Goal: Transaction & Acquisition: Purchase product/service

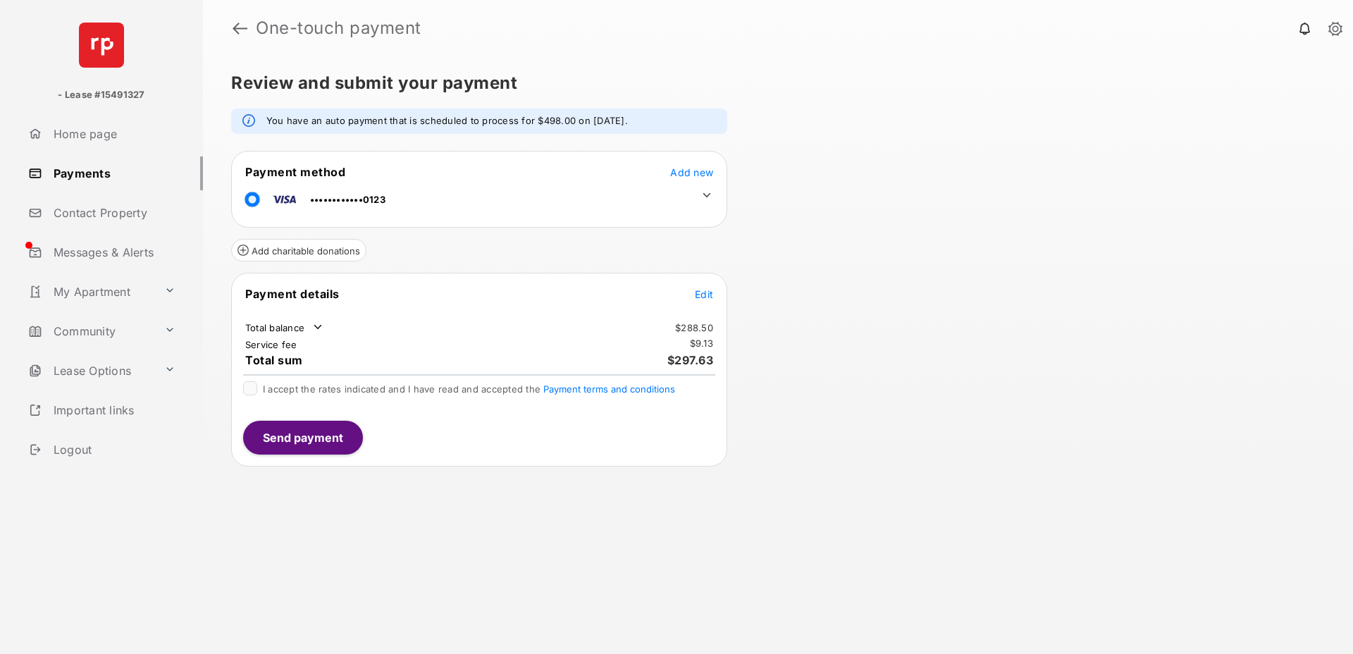
click at [686, 170] on font "Add new" at bounding box center [691, 172] width 43 height 12
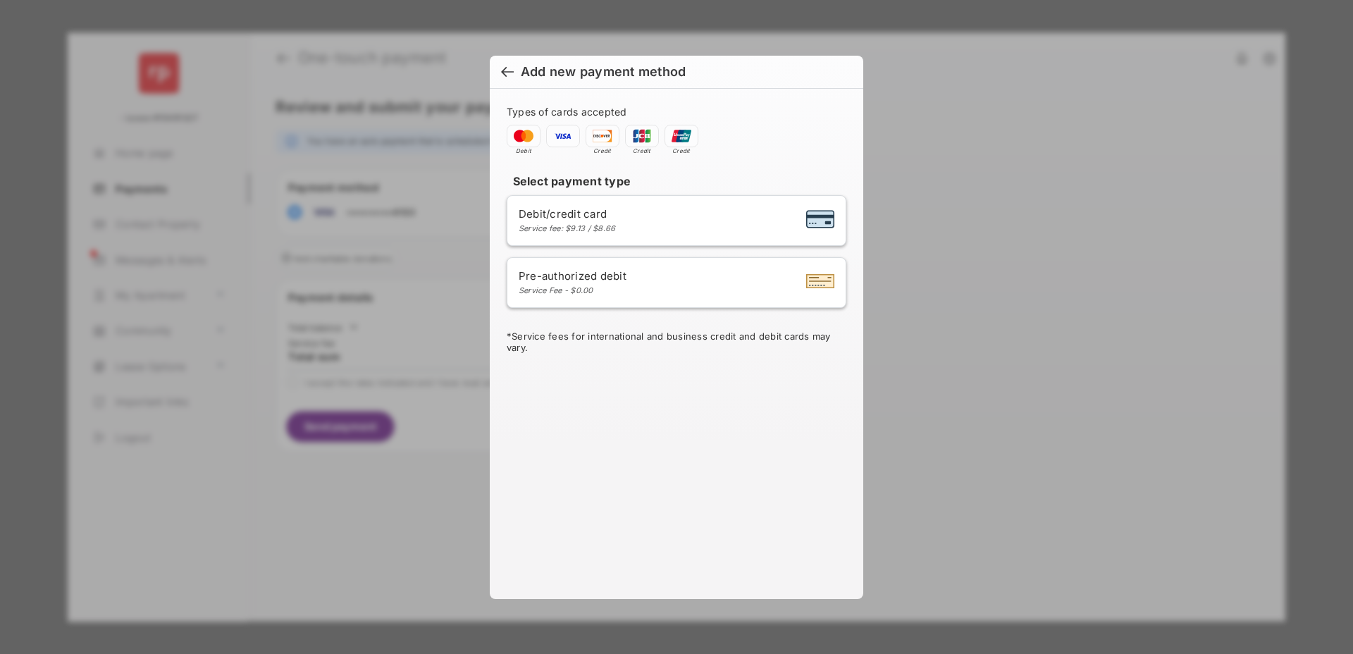
click at [615, 211] on span "Debit/credit card" at bounding box center [567, 213] width 97 height 13
select select "**"
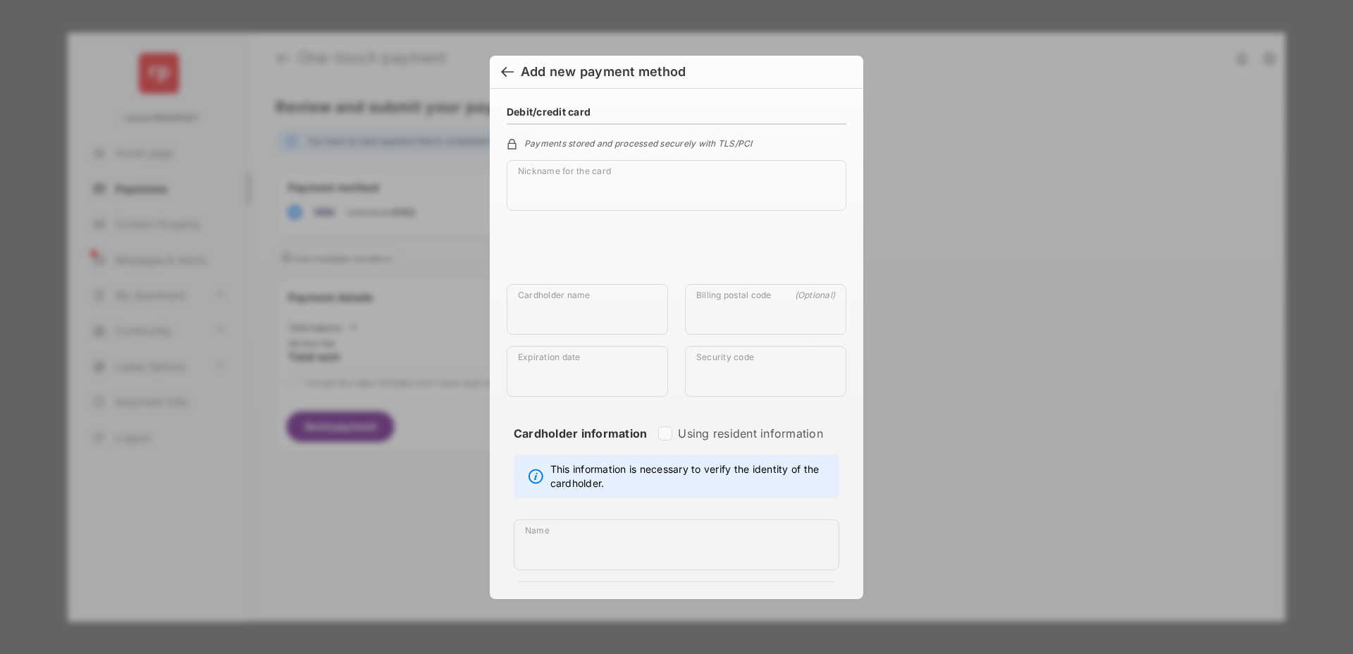
click at [512, 73] on div at bounding box center [507, 74] width 13 height 16
